Goal: Navigation & Orientation: Find specific page/section

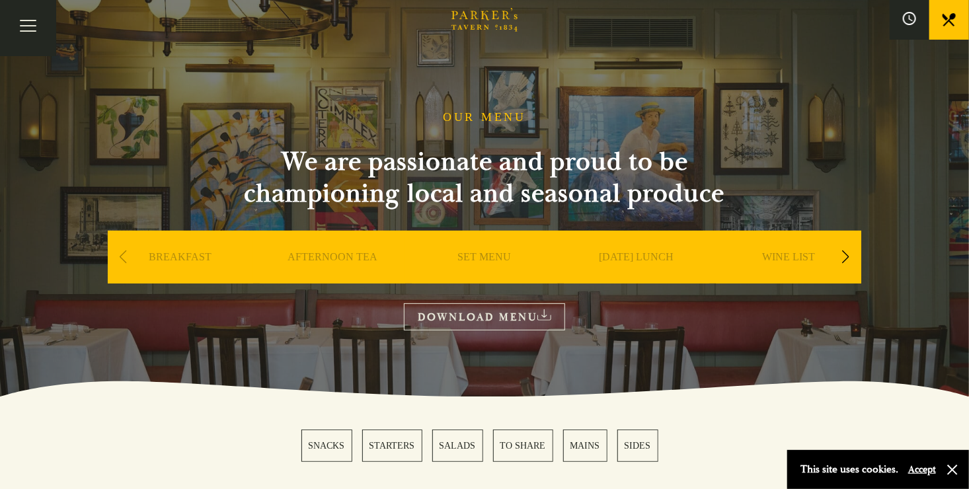
click at [186, 251] on link "BREAKFAST" at bounding box center [180, 276] width 63 height 53
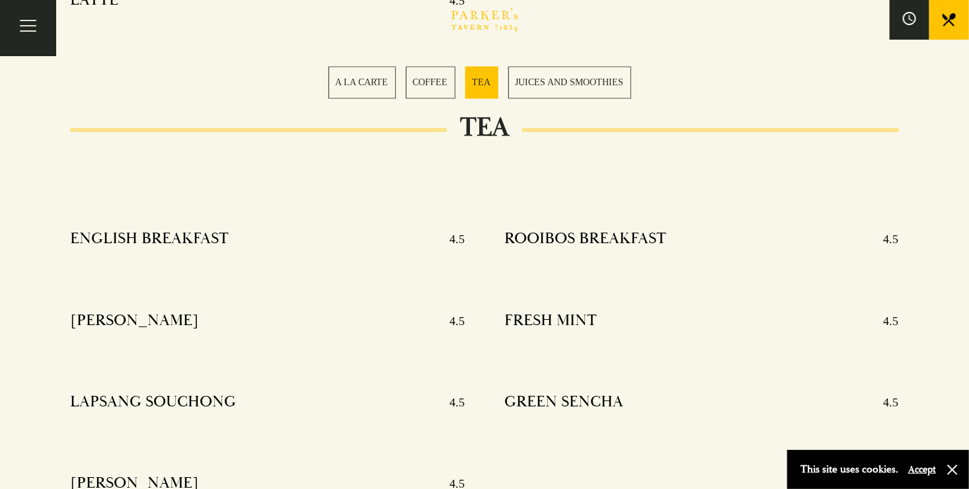
scroll to position [577, 0]
